Goal: Information Seeking & Learning: Check status

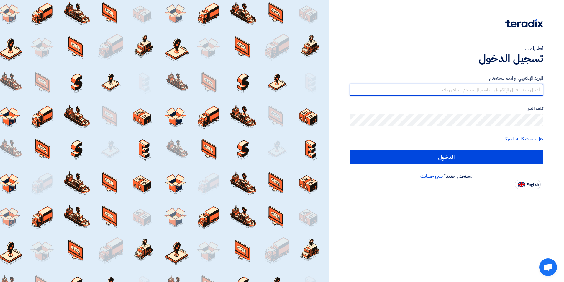
type input "mohamed.saudi@eaec.com.eg"
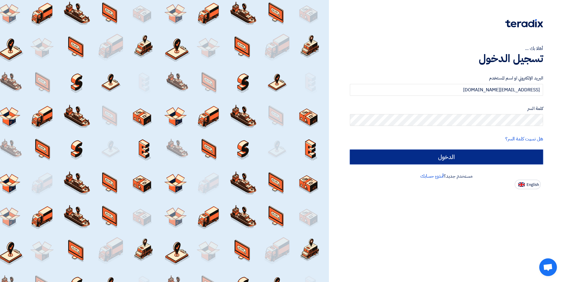
click at [420, 159] on input "الدخول" at bounding box center [446, 156] width 193 height 15
type input "Sign in"
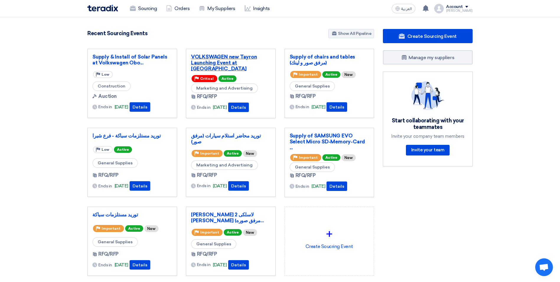
click at [224, 59] on link "VOLKSWAGEN new Tayron Launching Event at [GEOGRAPHIC_DATA]" at bounding box center [231, 63] width 80 height 18
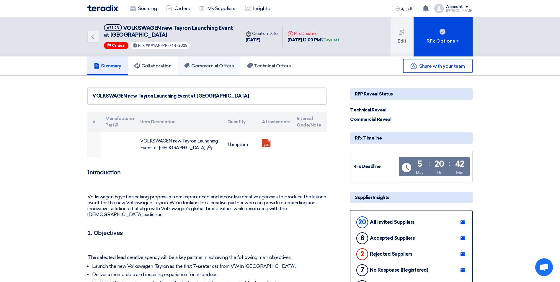
click at [211, 66] on h5 "Commercial Offers" at bounding box center [209, 66] width 50 height 6
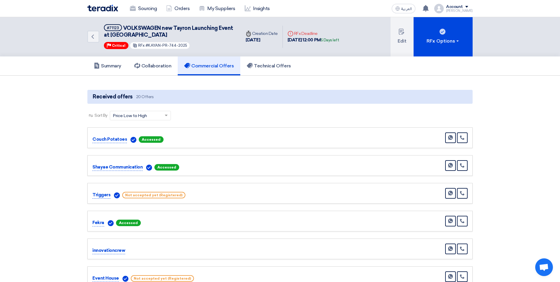
click at [145, 6] on link "Sourcing" at bounding box center [143, 8] width 36 height 13
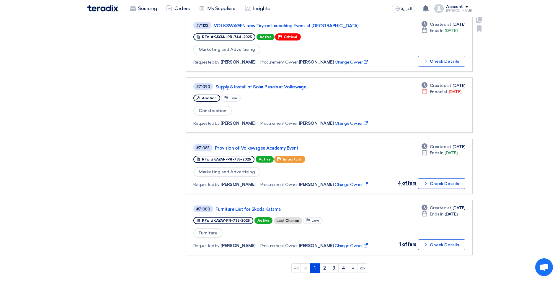
scroll to position [443, 0]
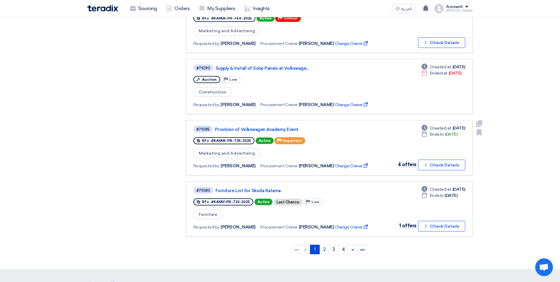
click at [271, 127] on link "Provision of Volkswagen Academy Event" at bounding box center [289, 129] width 148 height 5
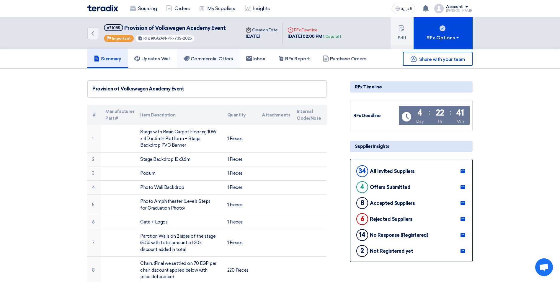
click at [223, 55] on link "Commercial Offers" at bounding box center [208, 58] width 63 height 19
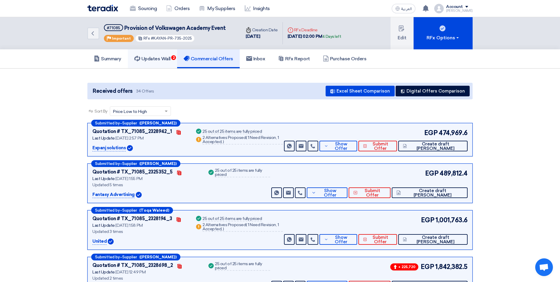
click at [163, 56] on h5 "Updates Wall 2" at bounding box center [152, 59] width 36 height 6
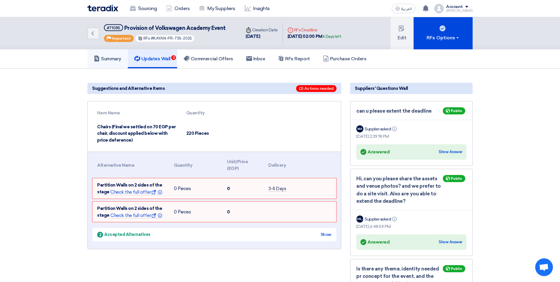
click at [101, 53] on link "Summary" at bounding box center [107, 58] width 40 height 19
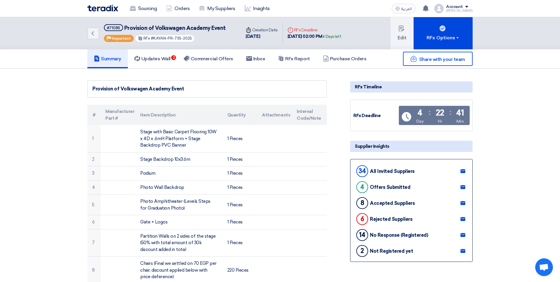
click at [91, 26] on div "Back #71085 Provision of Volkswagen Academy Event Priority Important RFx #KAYAN…" at bounding box center [163, 33] width 153 height 32
click at [95, 33] on icon "Back" at bounding box center [92, 33] width 7 height 7
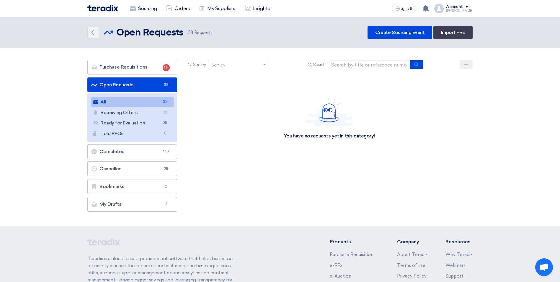
click at [128, 106] on link "All All 38" at bounding box center [132, 102] width 83 height 10
